Goal: Download file/media

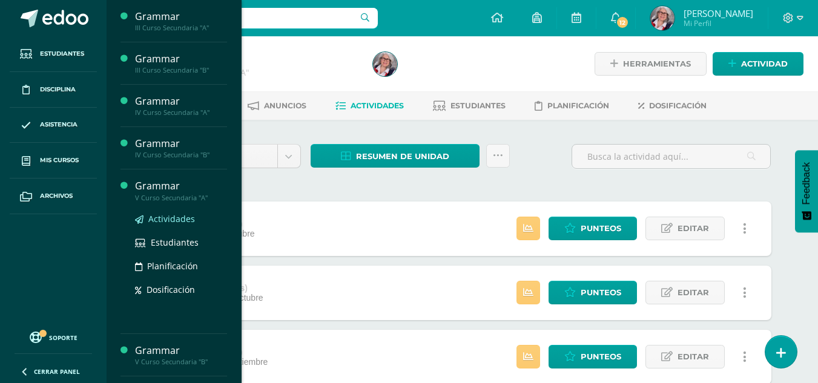
click at [184, 220] on span "Actividades" at bounding box center [171, 219] width 47 height 12
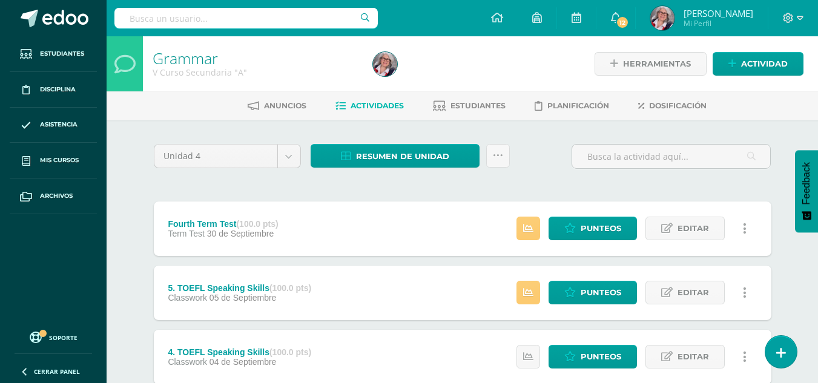
click at [184, 220] on div "Fourth Term Test (100.0 pts)" at bounding box center [223, 224] width 110 height 10
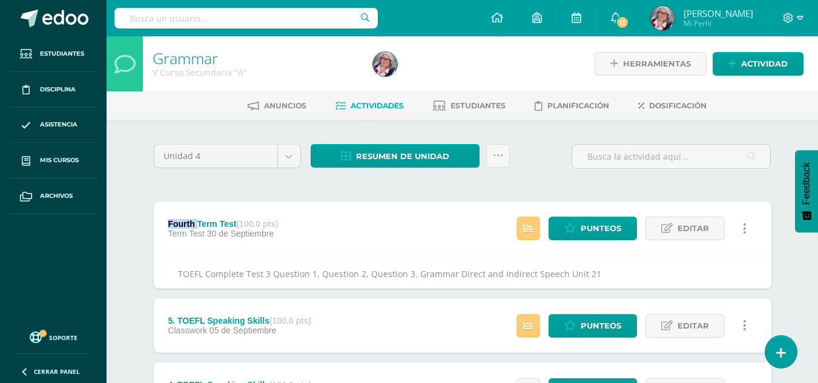
click at [184, 220] on div "Fourth Term Test (100.0 pts)" at bounding box center [223, 224] width 110 height 10
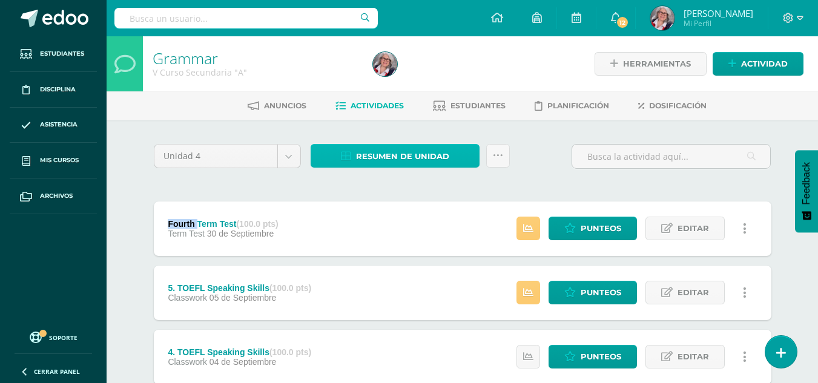
click at [403, 159] on span "Resumen de unidad" at bounding box center [402, 156] width 93 height 22
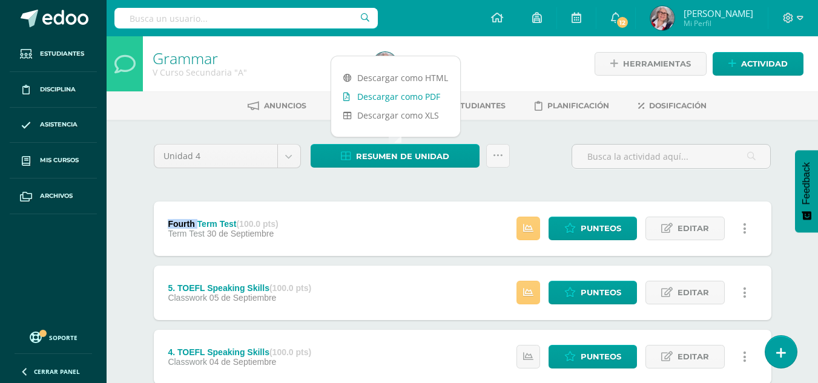
click at [389, 95] on link "Descargar como PDF" at bounding box center [395, 96] width 129 height 19
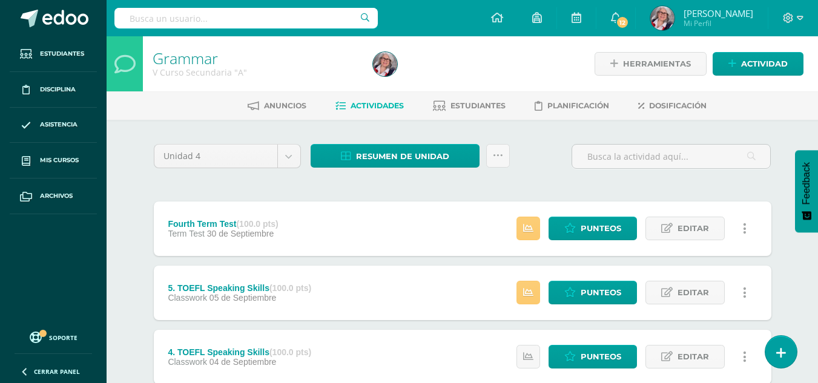
click at [394, 203] on div "Fourth Term Test (100.0 pts) Term Test 30 de Septiembre Estatus de Actividad: 0…" at bounding box center [463, 229] width 618 height 55
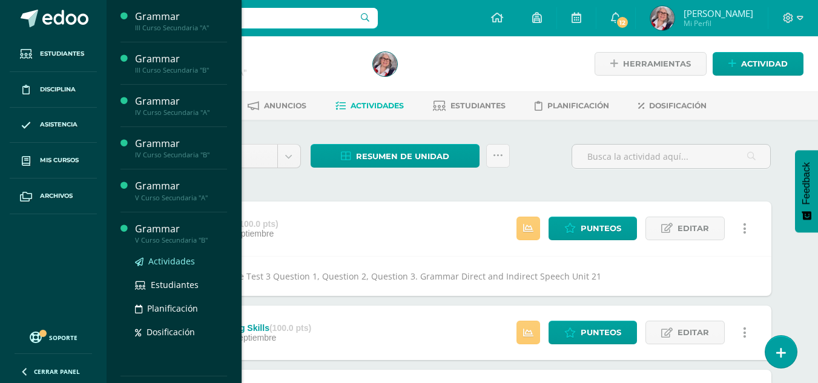
click at [174, 258] on span "Actividades" at bounding box center [171, 262] width 47 height 12
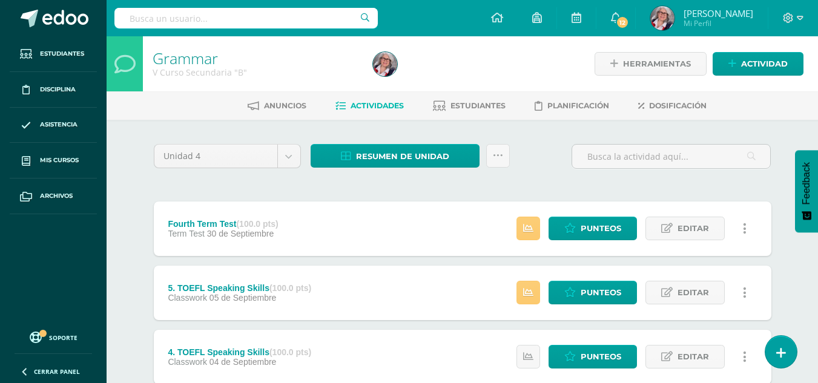
click at [375, 104] on span "Actividades" at bounding box center [377, 105] width 53 height 9
click at [395, 157] on span "Resumen de unidad" at bounding box center [402, 156] width 93 height 22
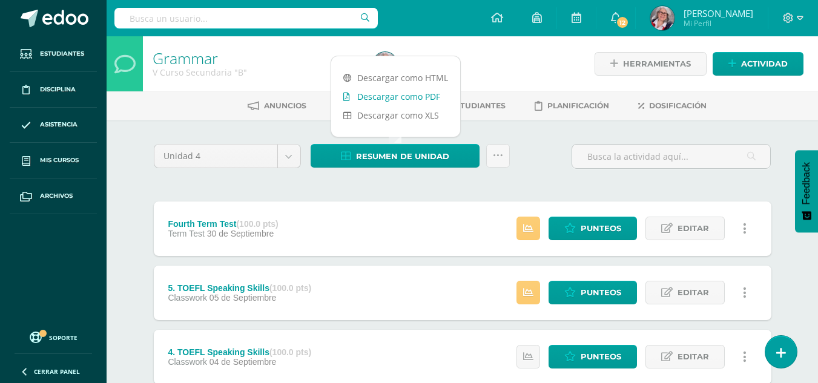
click at [413, 97] on link "Descargar como PDF" at bounding box center [395, 96] width 129 height 19
